Goal: Task Accomplishment & Management: Manage account settings

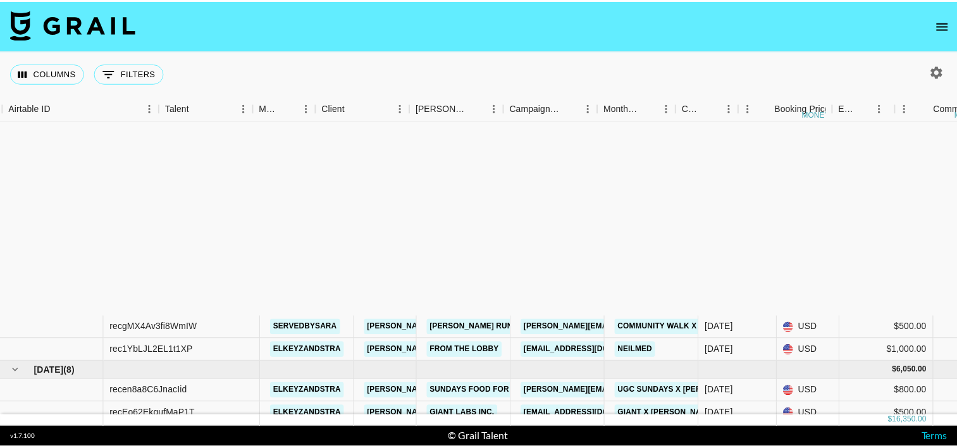
scroll to position [255, 102]
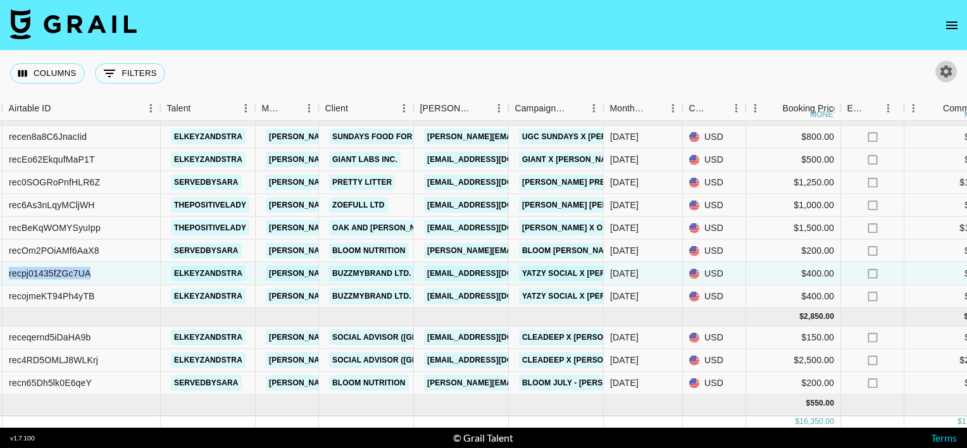
click at [948, 70] on icon "button" at bounding box center [946, 71] width 12 height 12
select select "Jun '25"
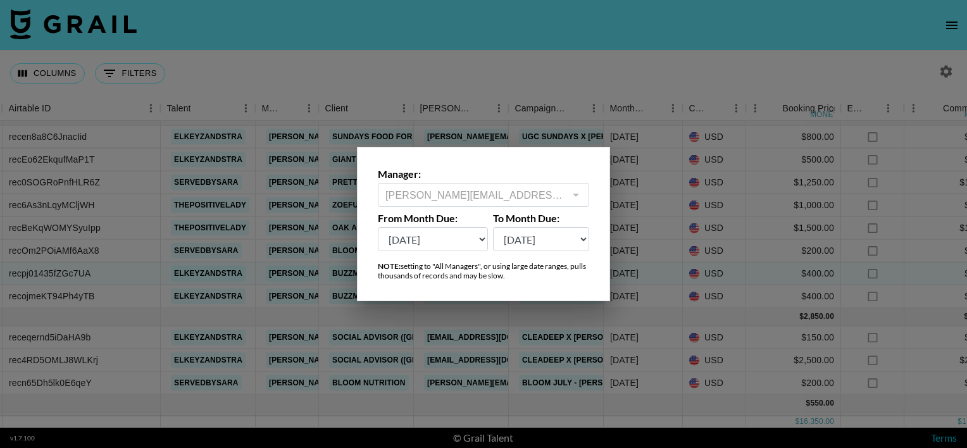
click at [951, 23] on div at bounding box center [483, 224] width 967 height 448
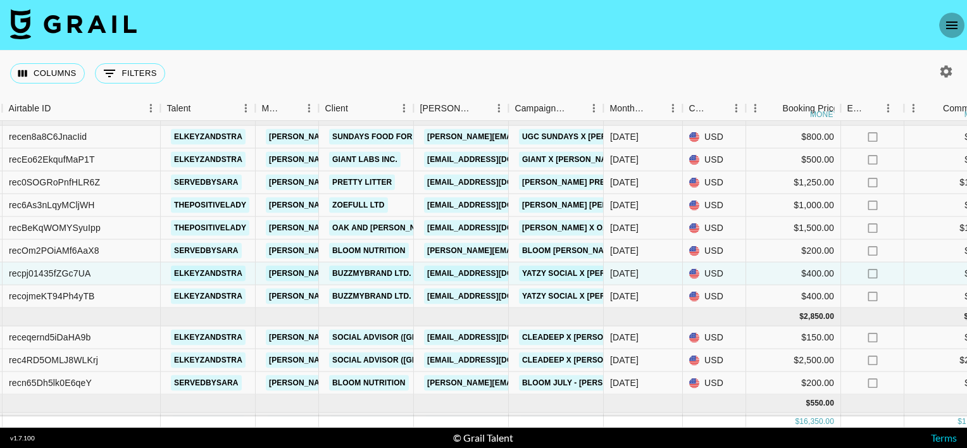
click at [949, 25] on icon "open drawer" at bounding box center [951, 25] width 15 height 15
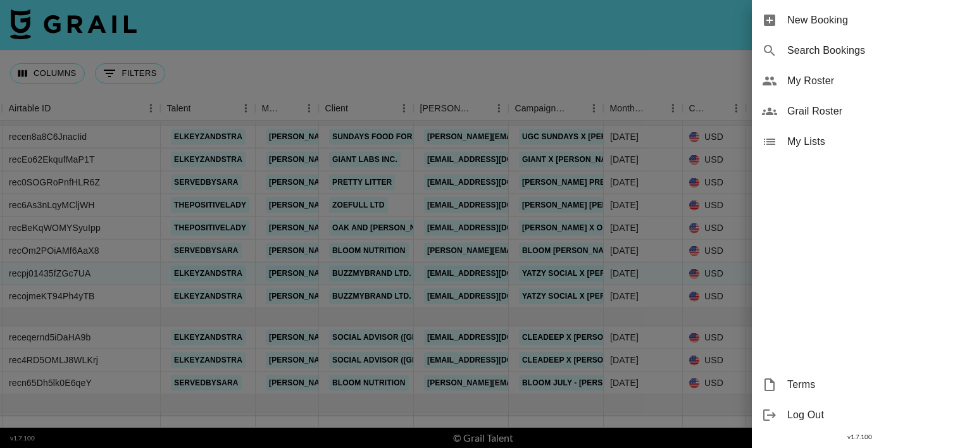
click at [808, 104] on span "Grail Roster" at bounding box center [872, 111] width 170 height 15
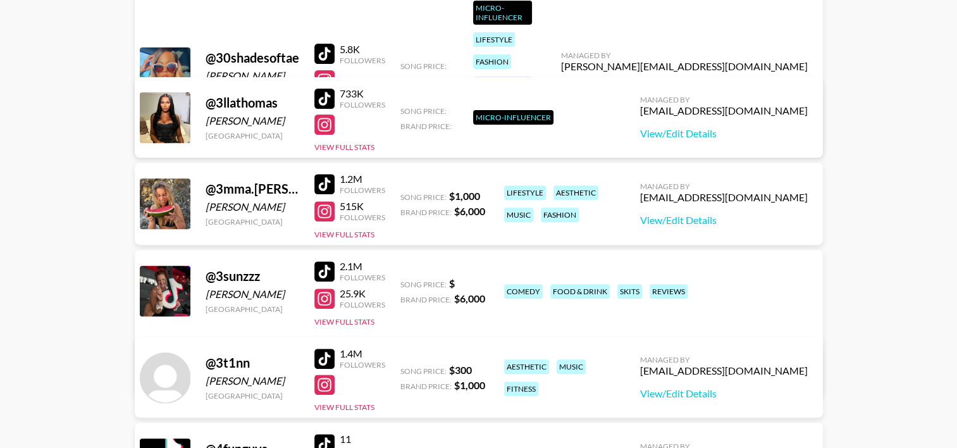
scroll to position [5250, 0]
click at [709, 221] on link "View/Edit Details" at bounding box center [724, 220] width 168 height 13
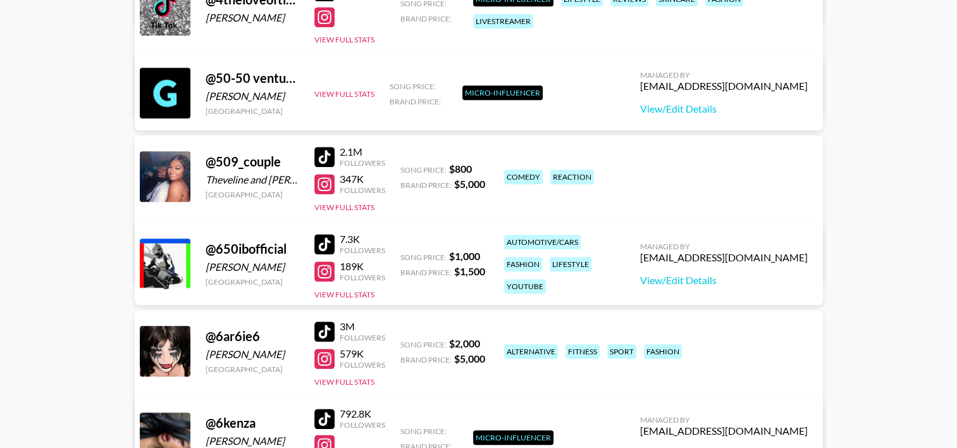
scroll to position [5970, 0]
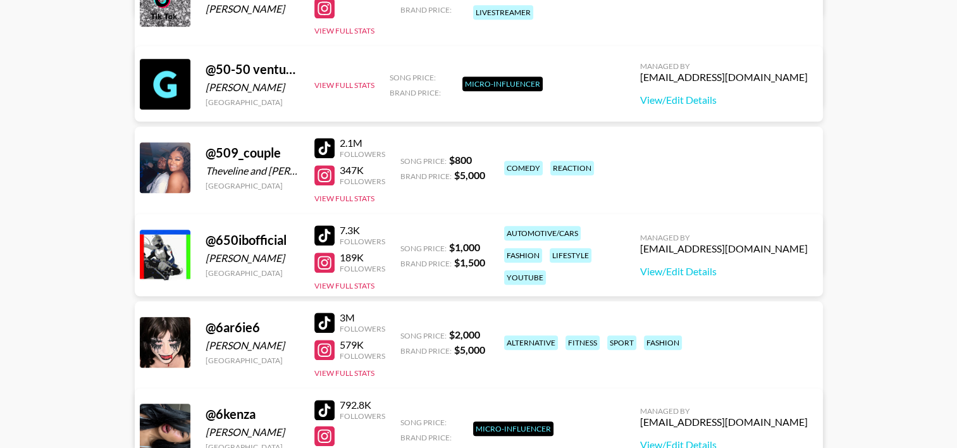
click at [404, 246] on link "View/Edit Details" at bounding box center [281, 252] width 247 height 13
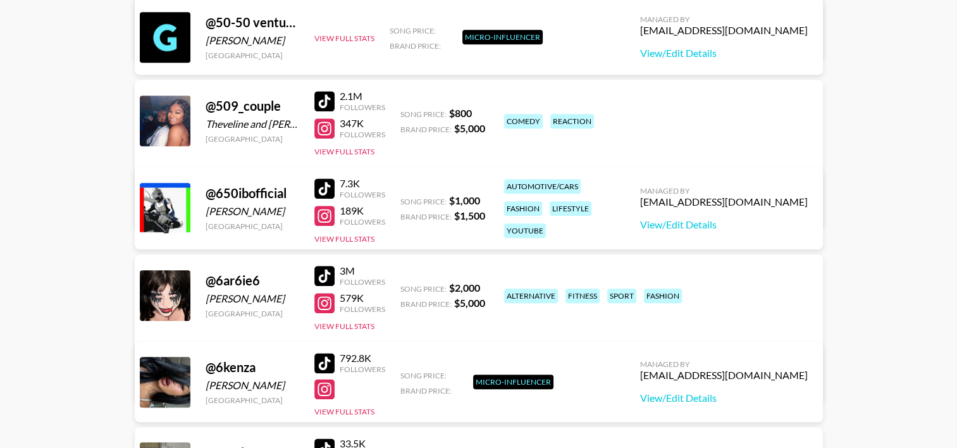
scroll to position [6042, 0]
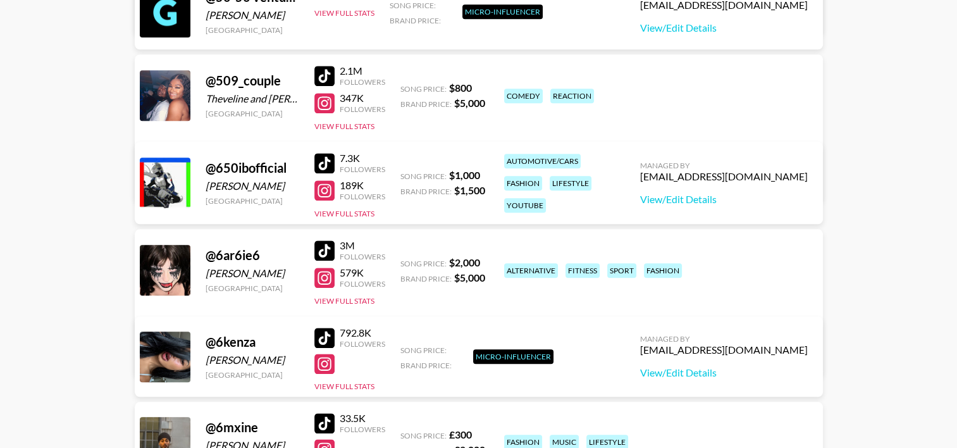
click at [404, 349] on link "View/Edit Details" at bounding box center [281, 355] width 247 height 13
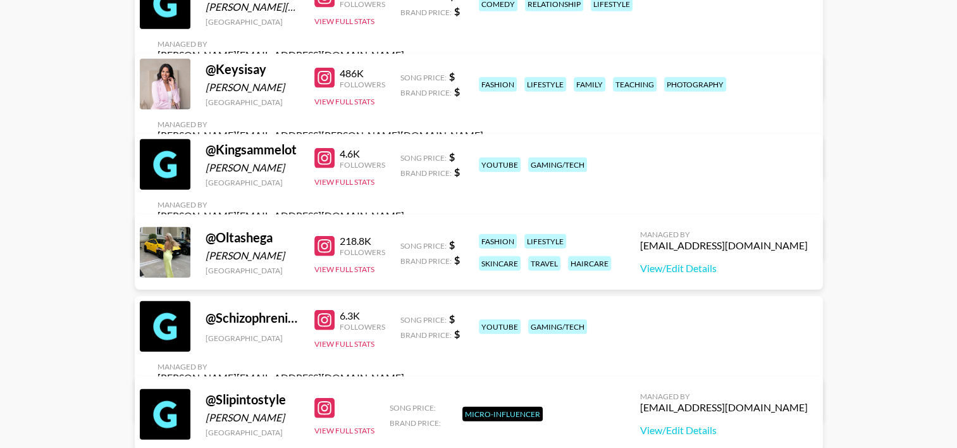
scroll to position [27081, 0]
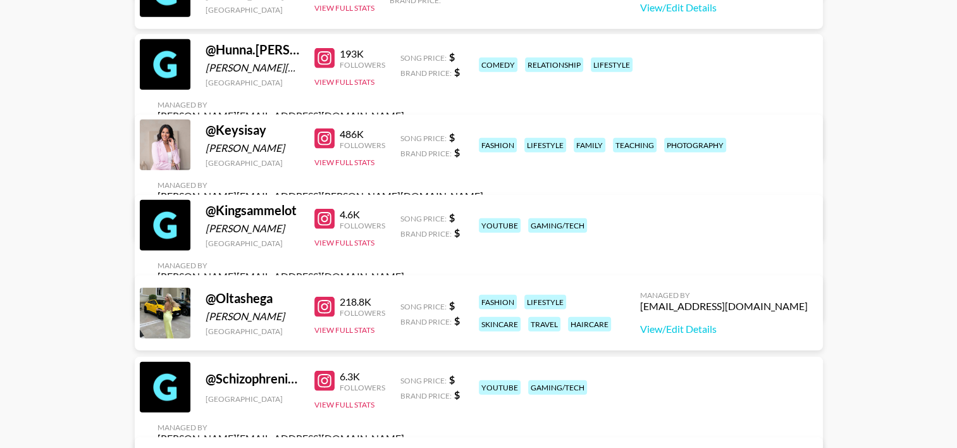
click at [483, 213] on link "View/Edit Details" at bounding box center [321, 219] width 326 height 13
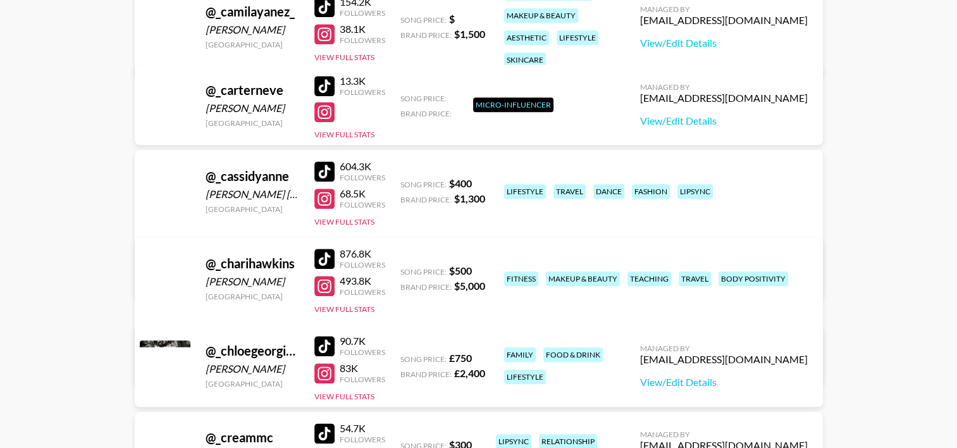
scroll to position [30023, 0]
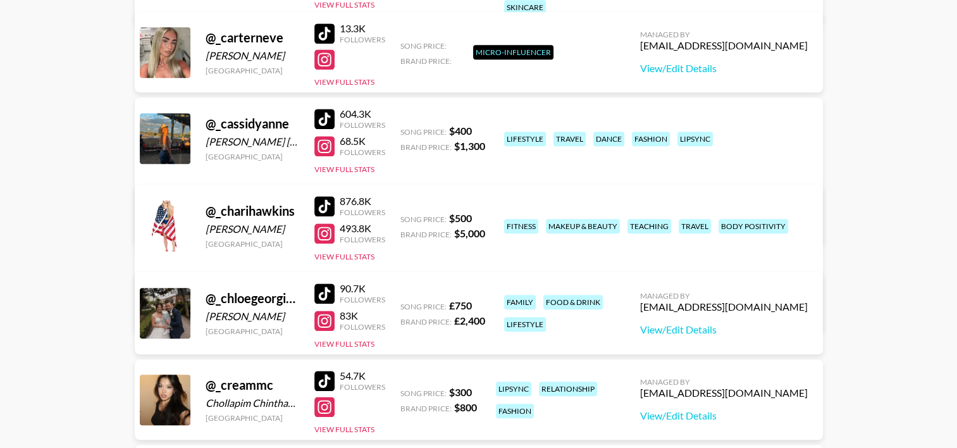
click at [404, 304] on link "View/Edit Details" at bounding box center [281, 310] width 247 height 13
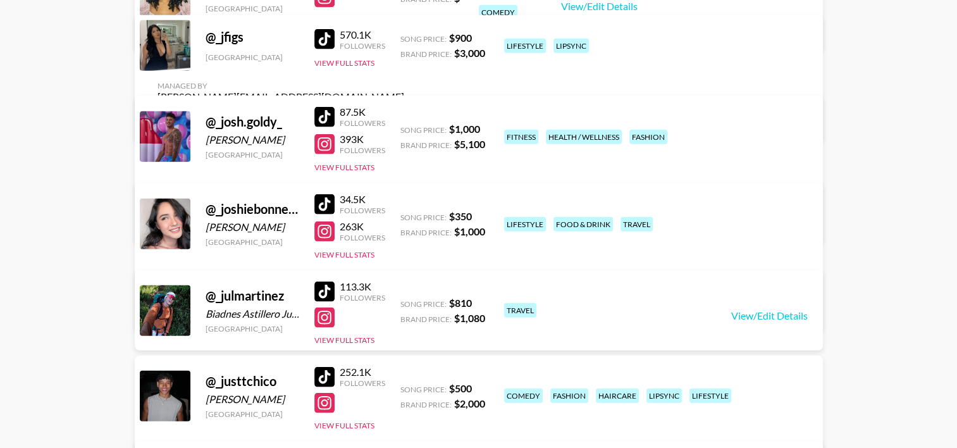
scroll to position [31899, 0]
click at [404, 215] on link "View/Edit Details" at bounding box center [281, 221] width 247 height 13
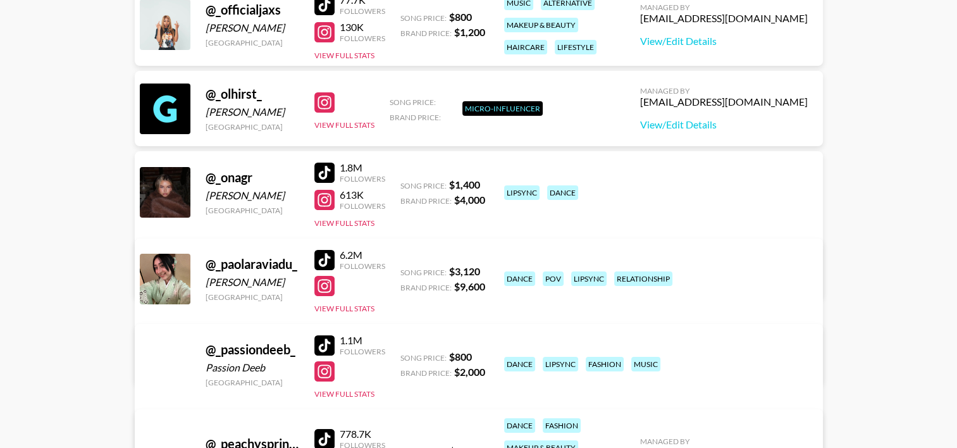
scroll to position [33419, 0]
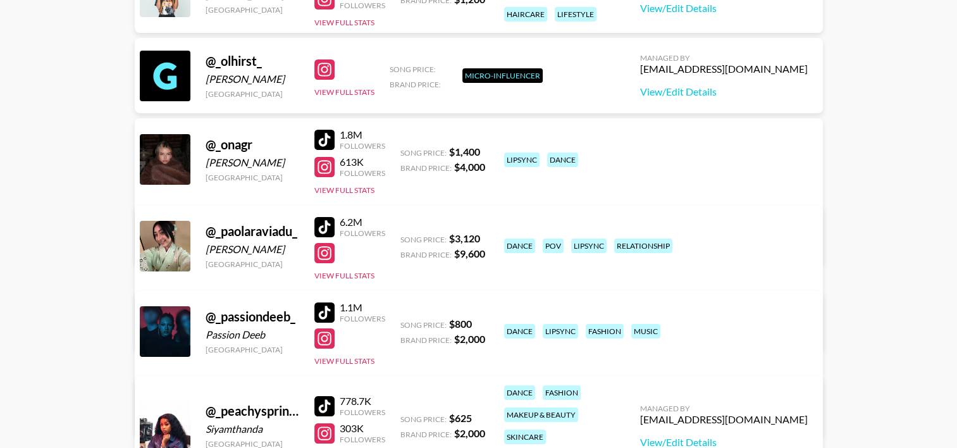
click at [404, 238] on link "View/Edit Details" at bounding box center [281, 244] width 247 height 13
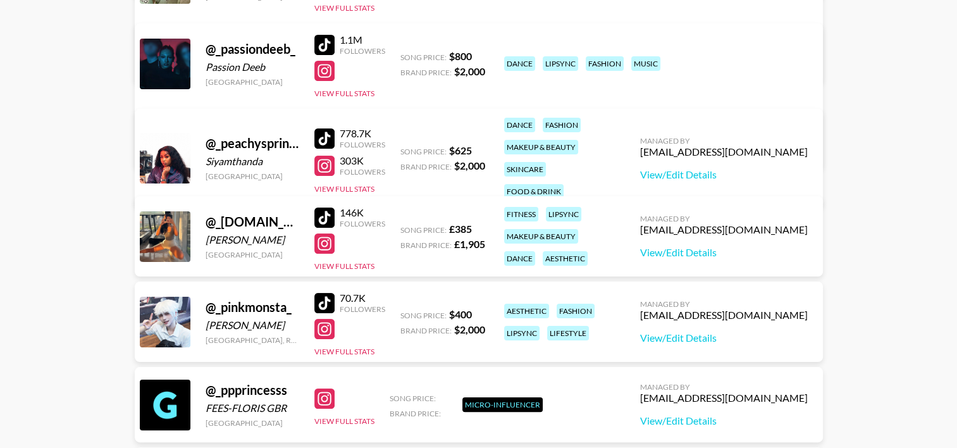
scroll to position [33688, 0]
click at [695, 168] on link "View/Edit Details" at bounding box center [724, 174] width 168 height 13
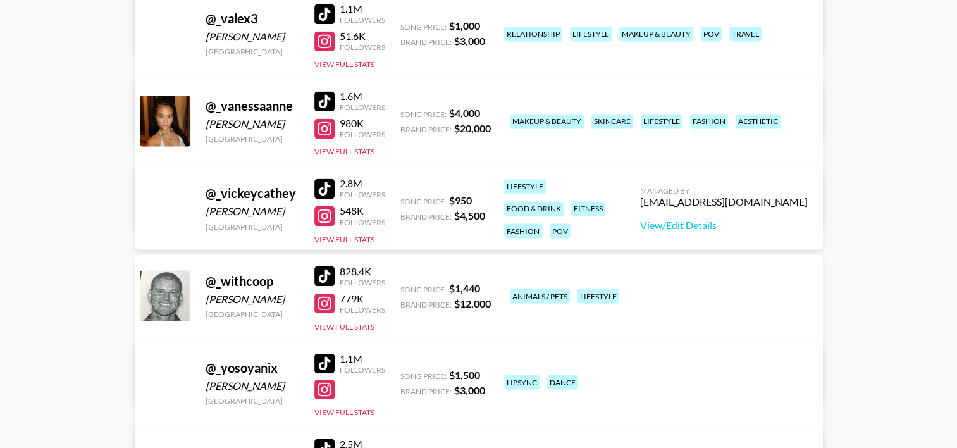
scroll to position [35665, 0]
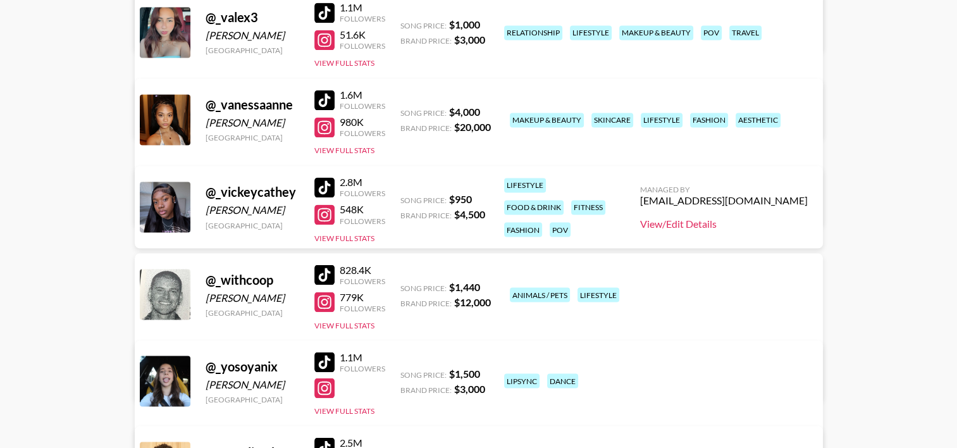
click at [672, 220] on link "View/Edit Details" at bounding box center [724, 223] width 168 height 13
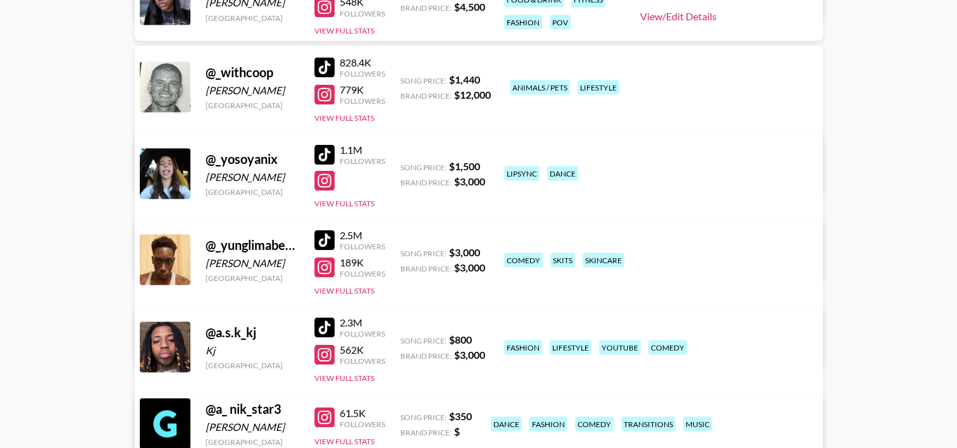
scroll to position [35938, 0]
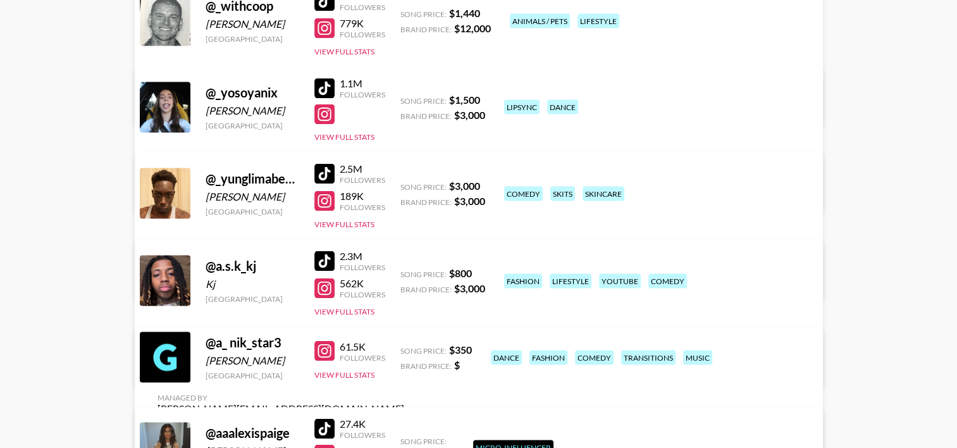
click at [404, 359] on link "View/Edit Details" at bounding box center [281, 365] width 247 height 13
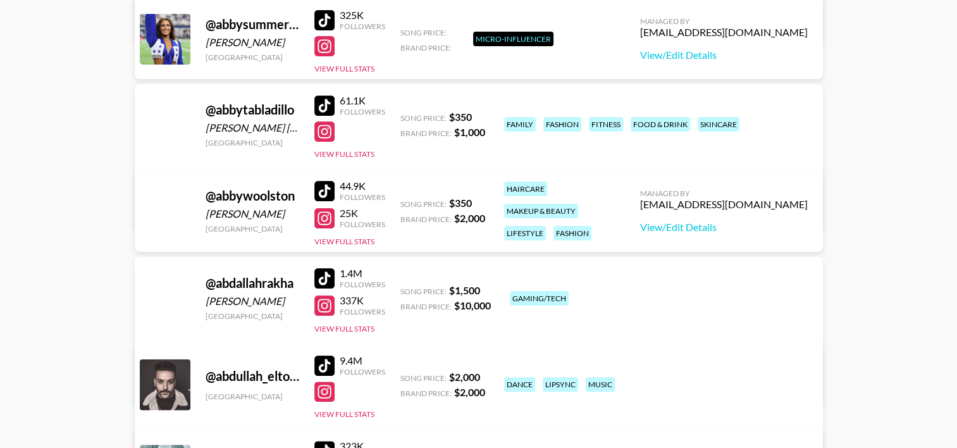
scroll to position [38512, 0]
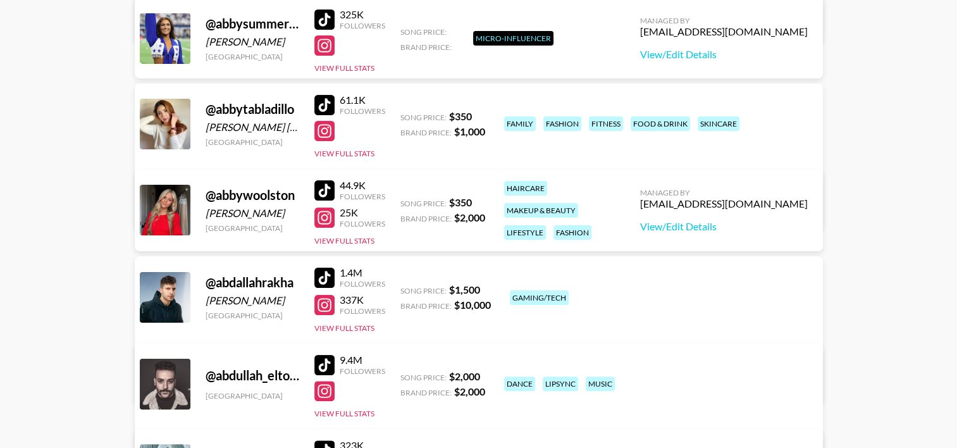
click at [404, 376] on link "View/Edit Details" at bounding box center [281, 382] width 247 height 13
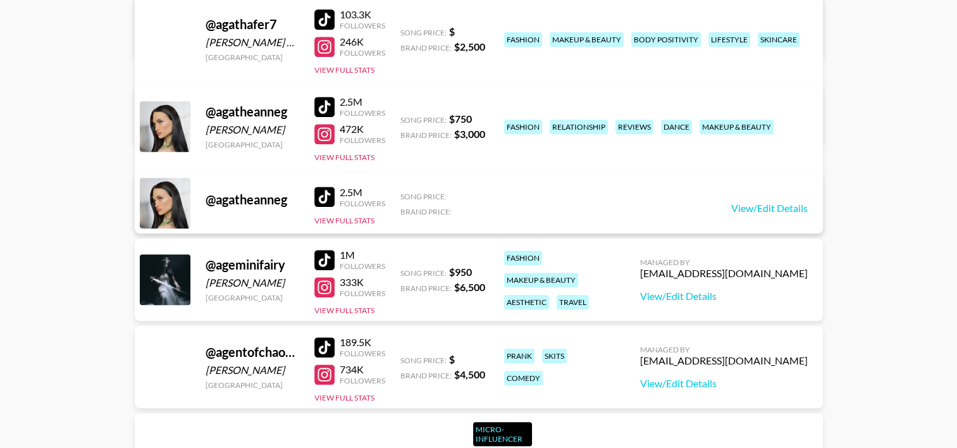
scroll to position [43616, 0]
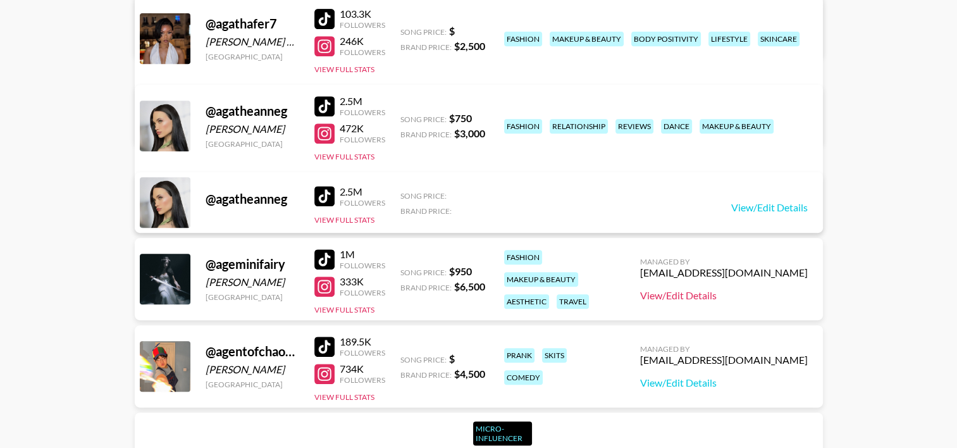
click at [674, 295] on link "View/Edit Details" at bounding box center [724, 295] width 168 height 13
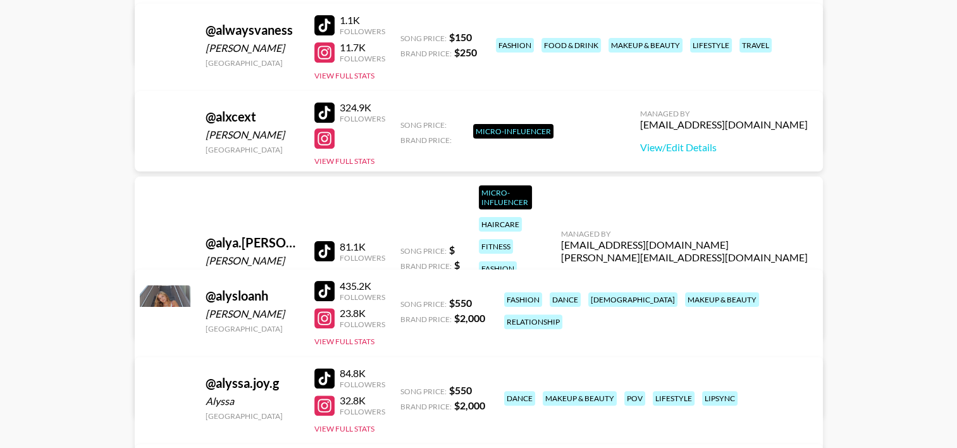
scroll to position [57700, 0]
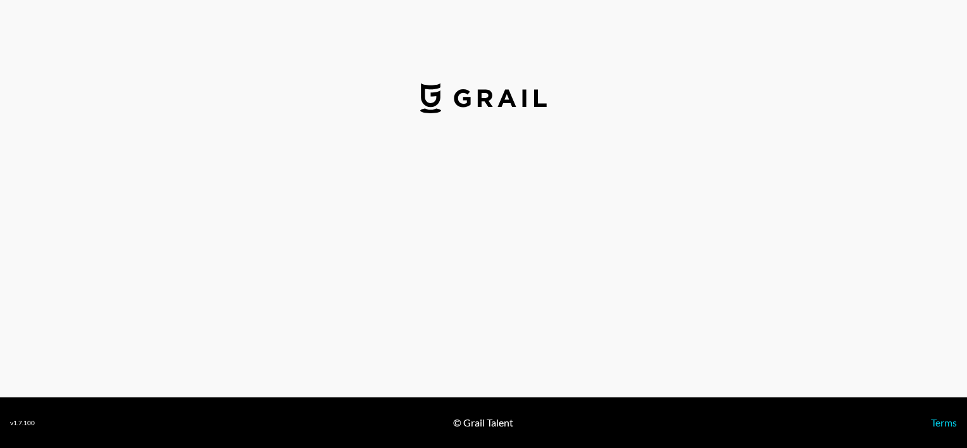
select select "USD"
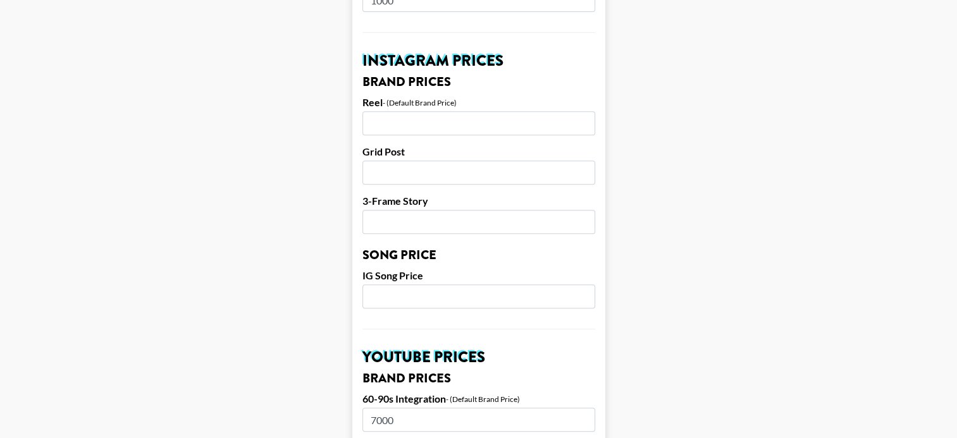
scroll to position [573, 0]
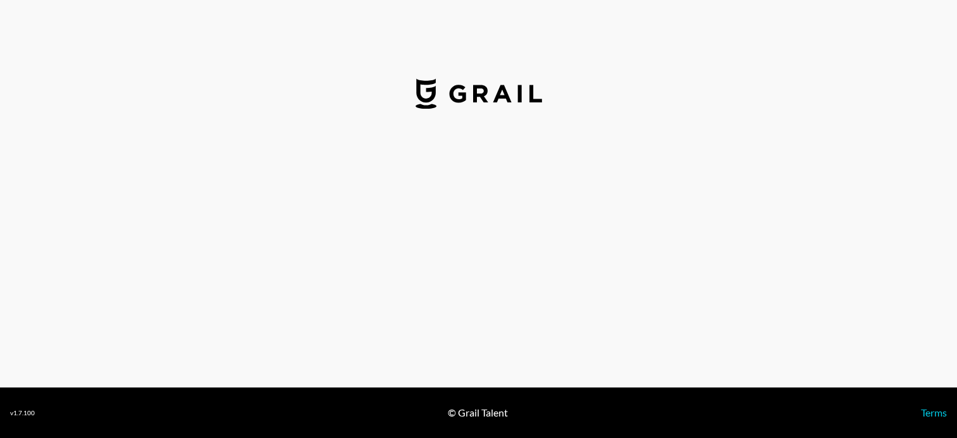
select select "USD"
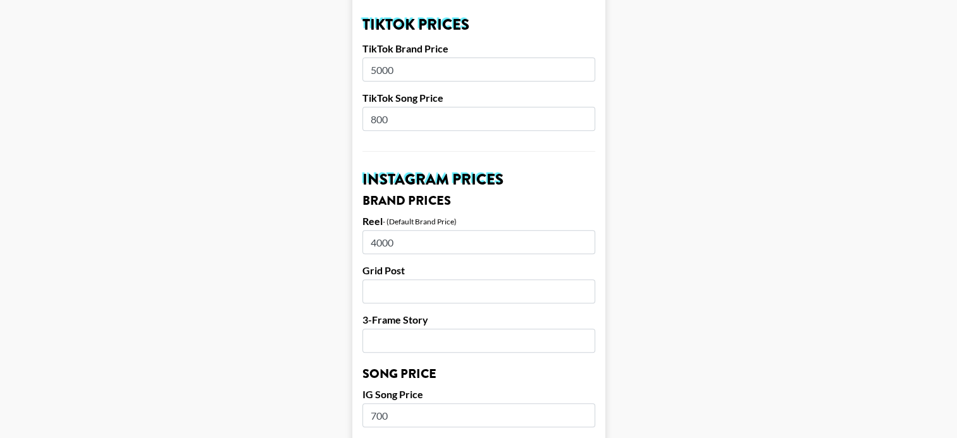
scroll to position [473, 0]
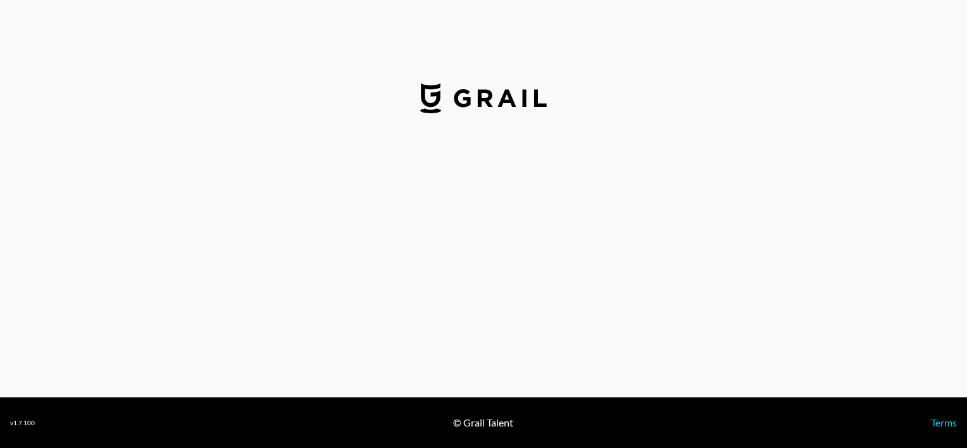
select select "USD"
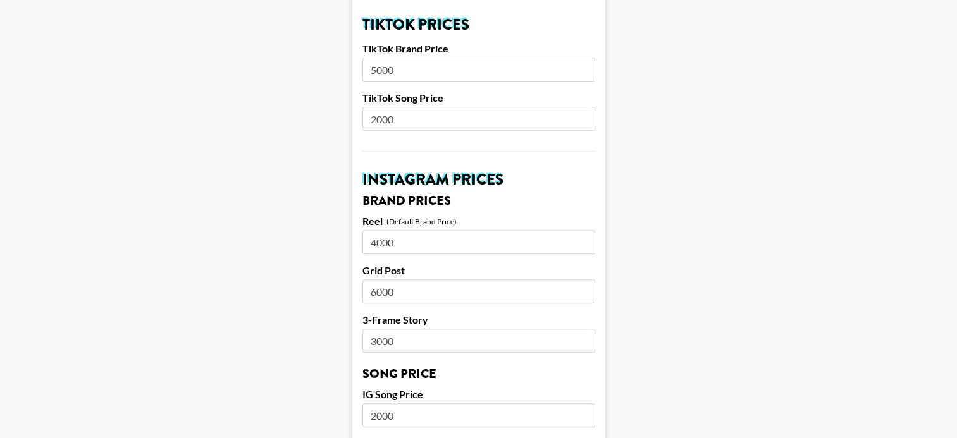
scroll to position [472, 0]
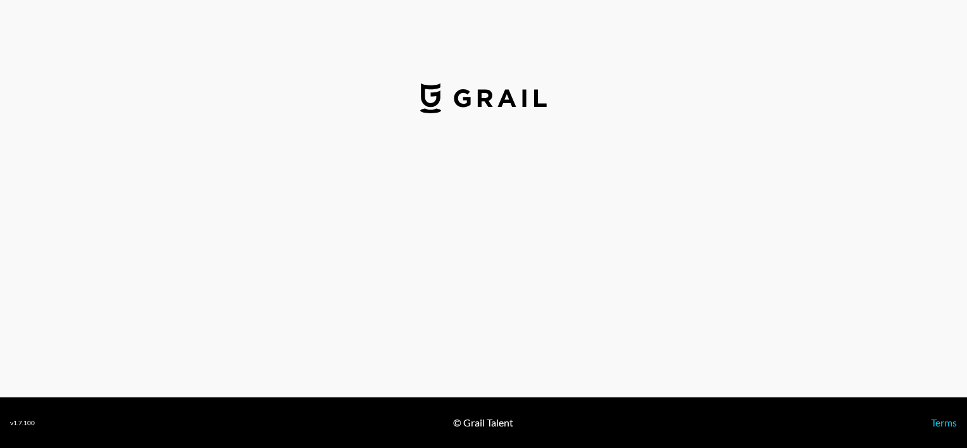
select select "USD"
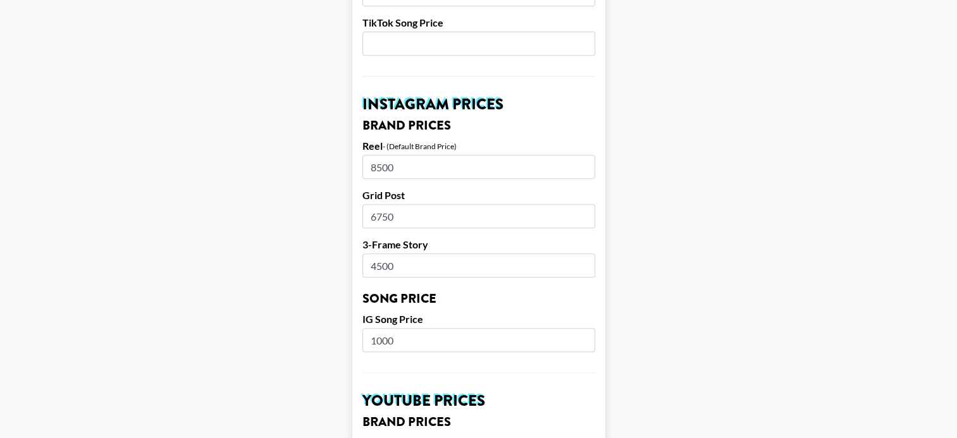
scroll to position [545, 0]
click at [405, 156] on input "8500" at bounding box center [478, 168] width 233 height 24
click at [290, 152] on main "Airtable ID: rec1d7duUKRPZr7Eo Manager(s) adam.daigle@grail-talent.com ​ TikTok…" at bounding box center [478, 322] width 937 height 1592
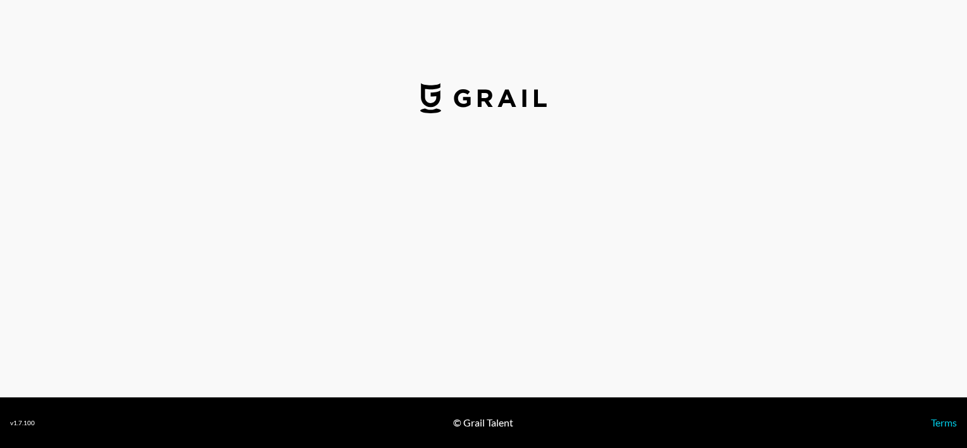
select select "USD"
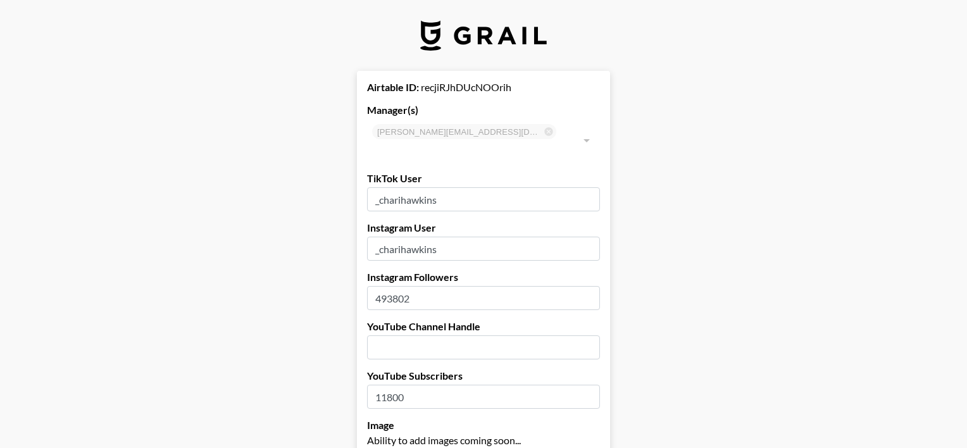
type input "[GEOGRAPHIC_DATA]"
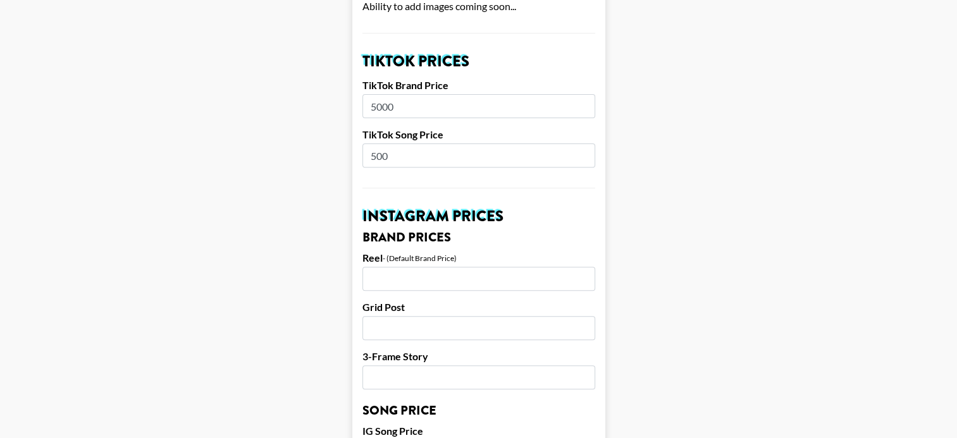
scroll to position [433, 0]
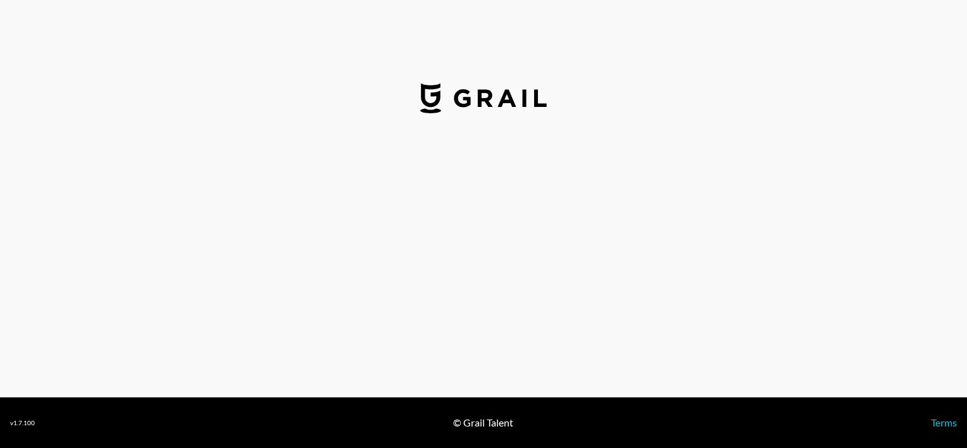
select select "USD"
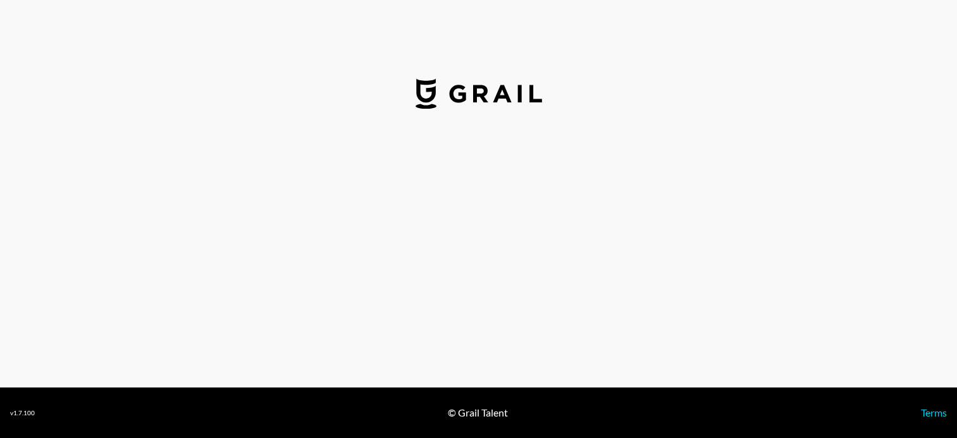
select select "USD"
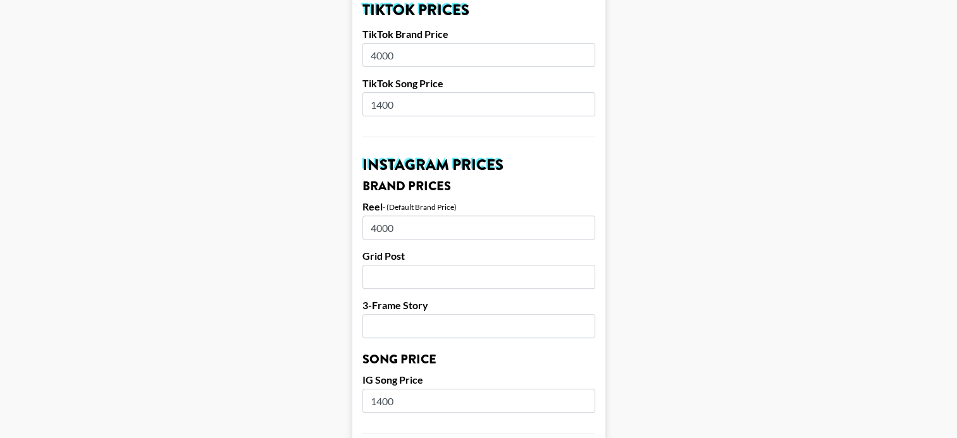
scroll to position [485, 0]
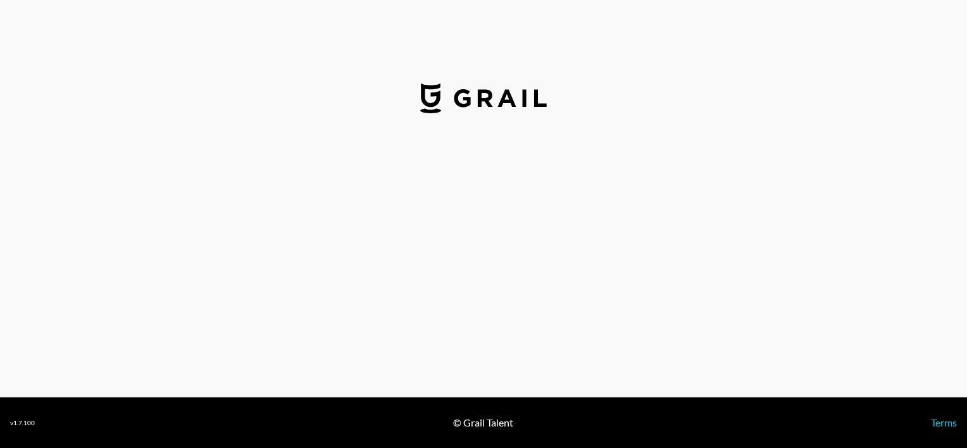
select select "USD"
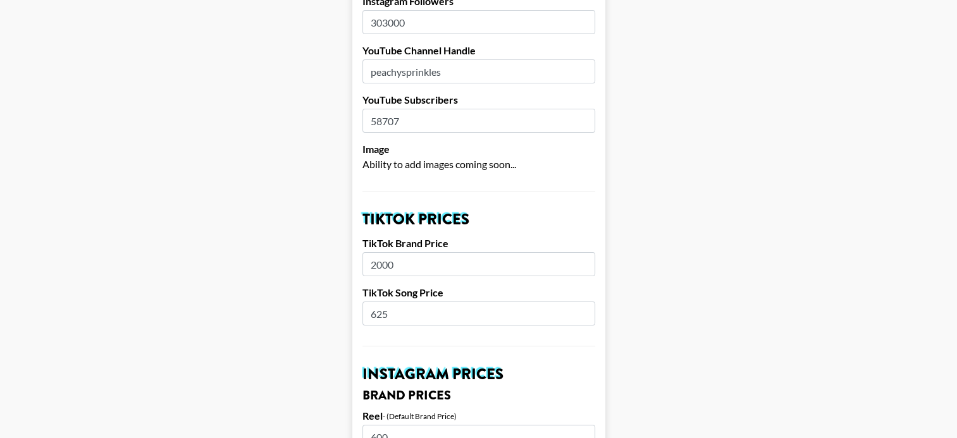
scroll to position [264, 0]
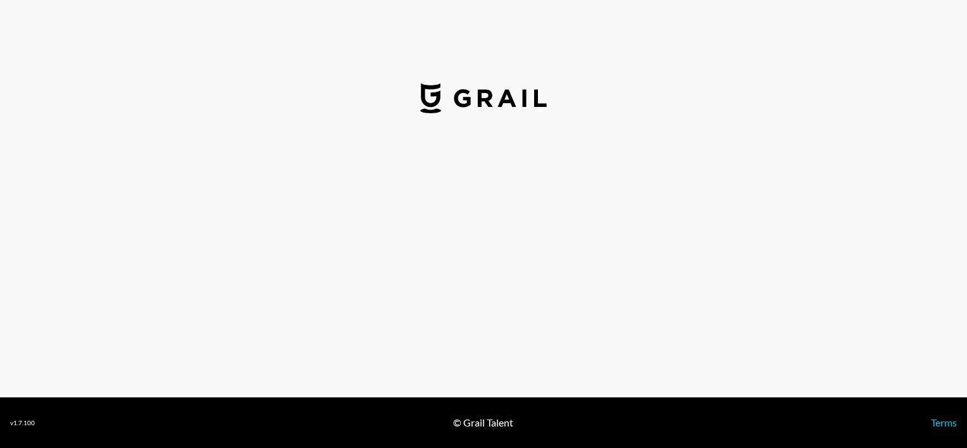
select select "USD"
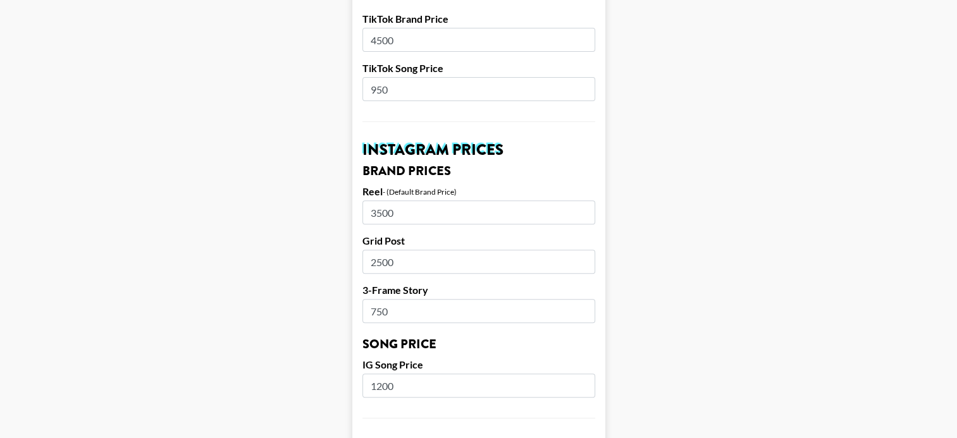
scroll to position [485, 0]
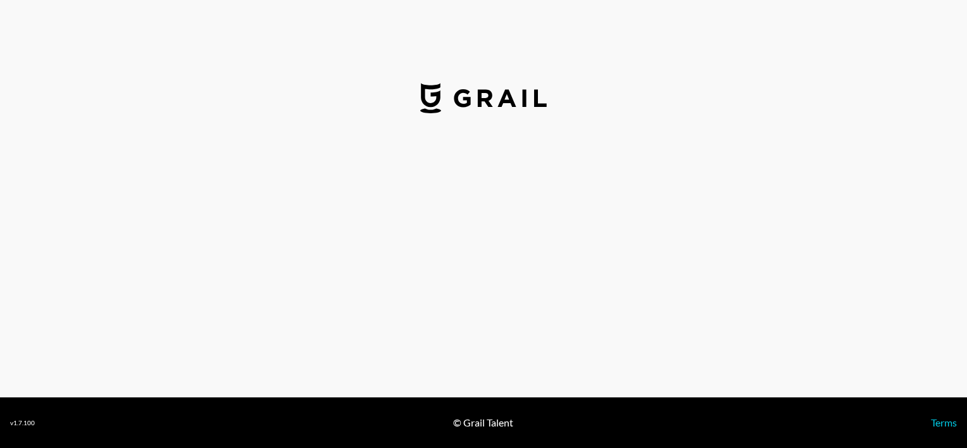
select select "USD"
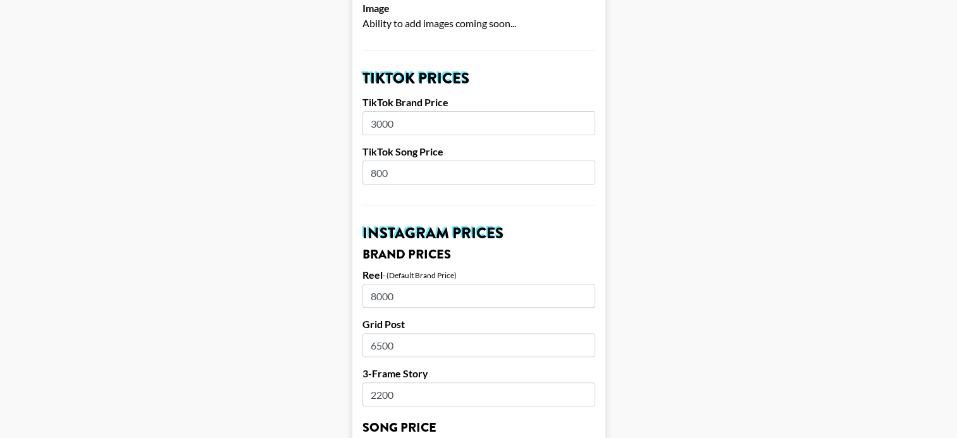
scroll to position [417, 0]
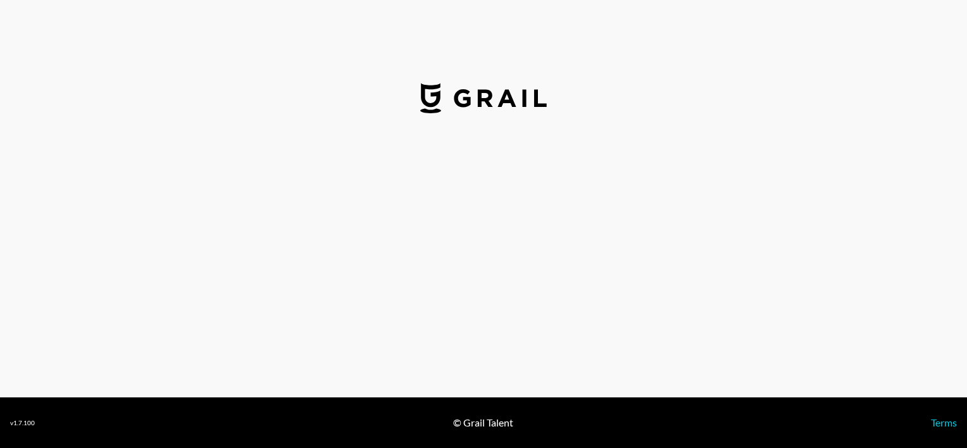
select select "USD"
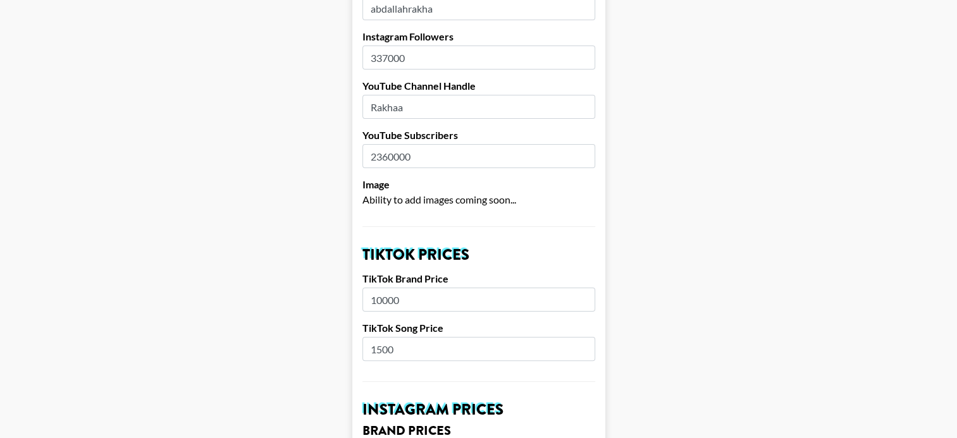
scroll to position [245, 0]
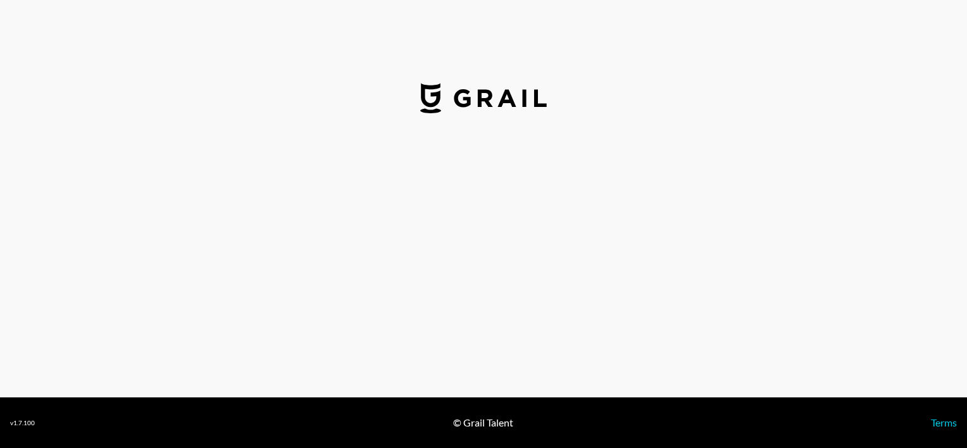
select select "USD"
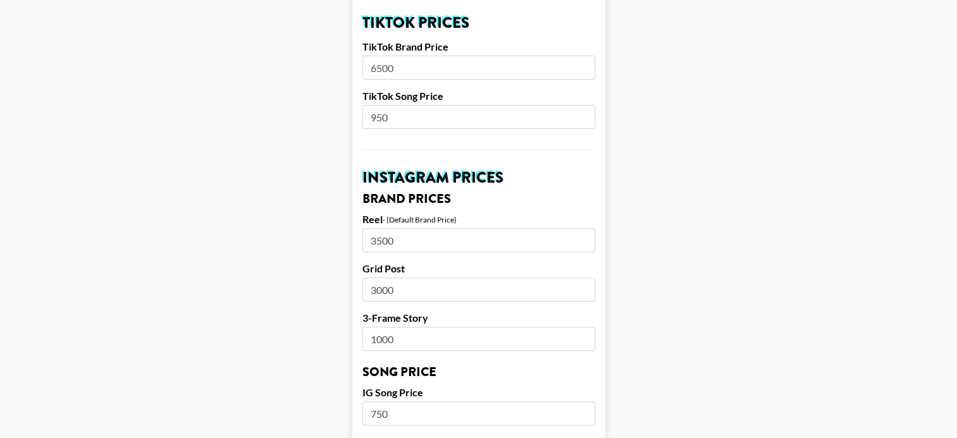
scroll to position [455, 0]
